Goal: Information Seeking & Learning: Learn about a topic

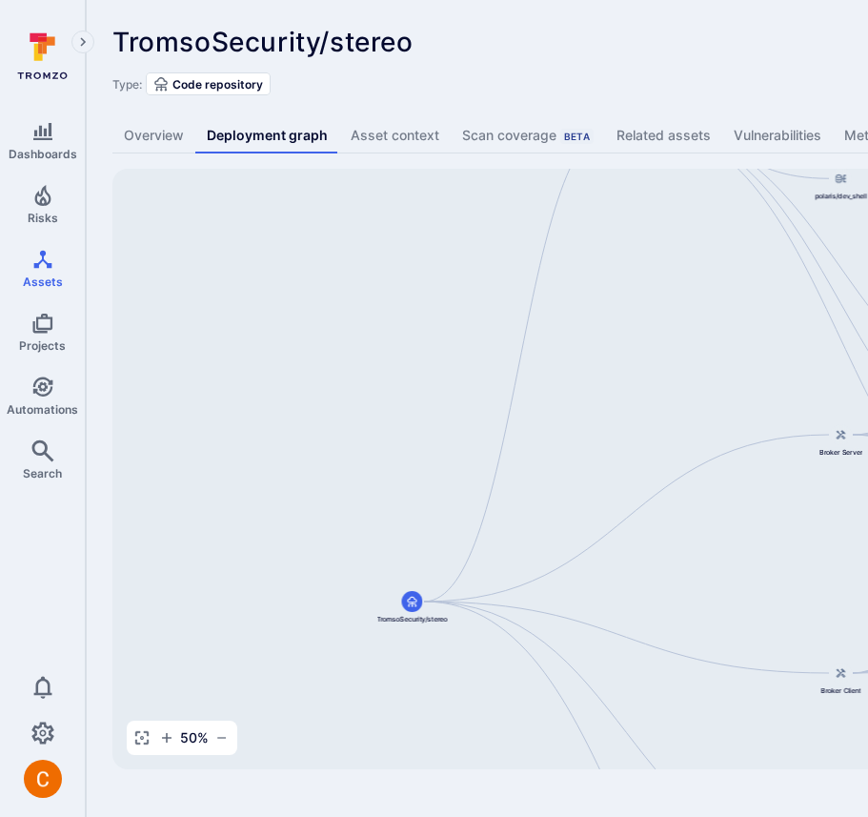
click at [650, 99] on div "TromsoSecurity/stereo ... Show more Type: Code repository Overview Deployment g…" at bounding box center [729, 398] width 1287 height 796
